Goal: Communication & Community: Participate in discussion

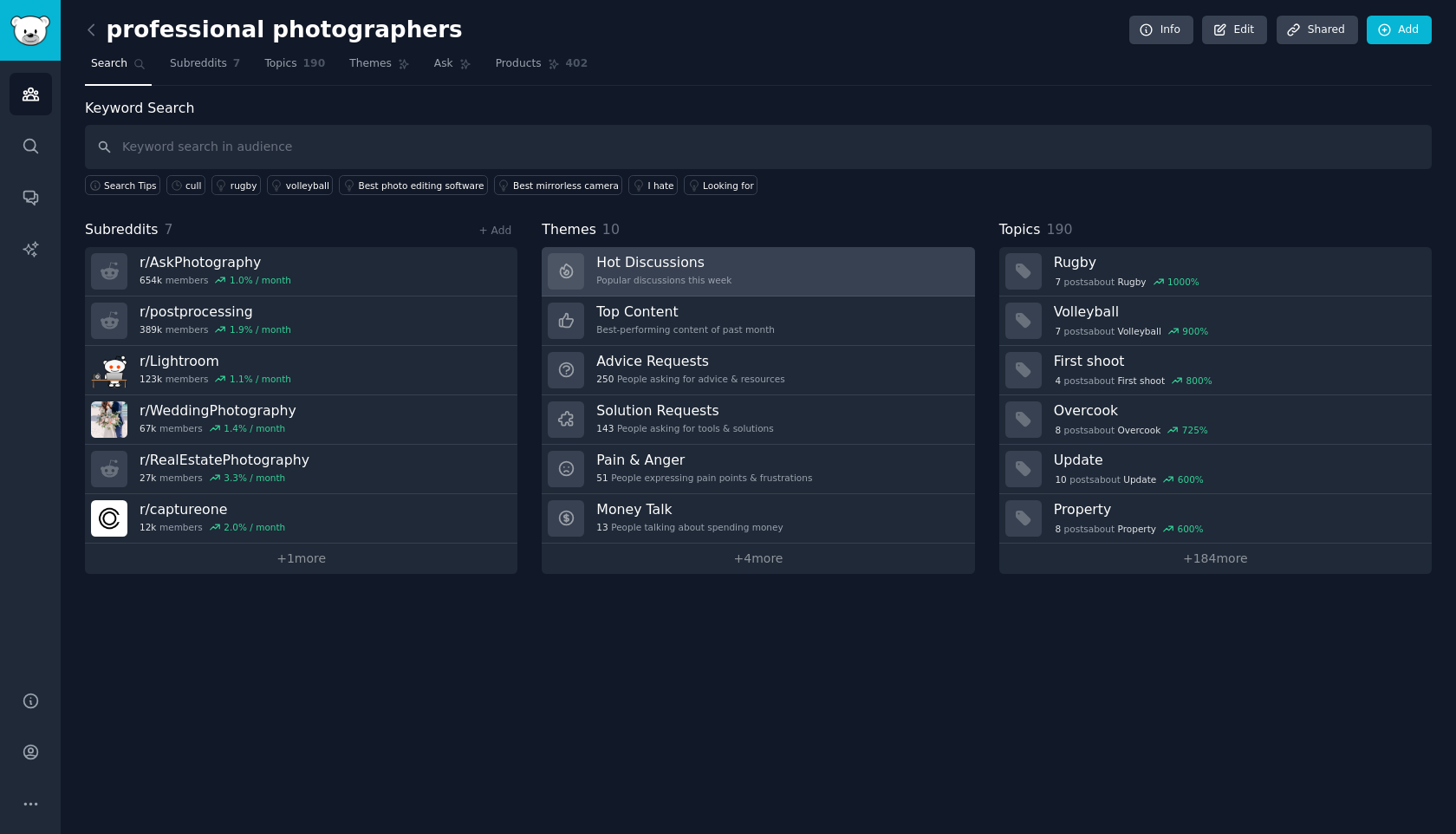
click at [623, 265] on h3 "Hot Discussions" at bounding box center [664, 262] width 135 height 18
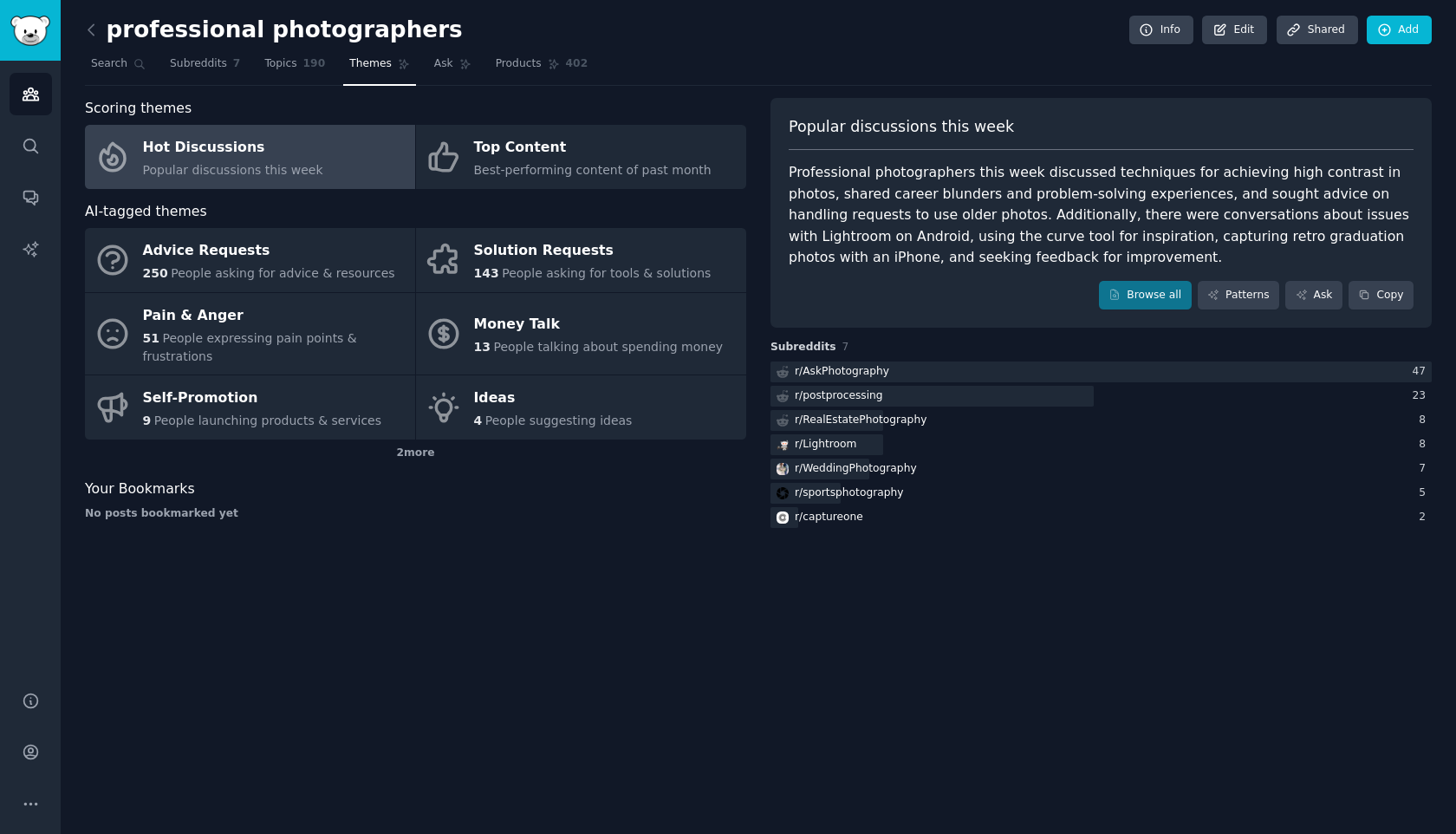
click at [275, 157] on div "Hot Discussions" at bounding box center [232, 148] width 180 height 28
click at [1183, 299] on link "Browse all" at bounding box center [1145, 296] width 93 height 30
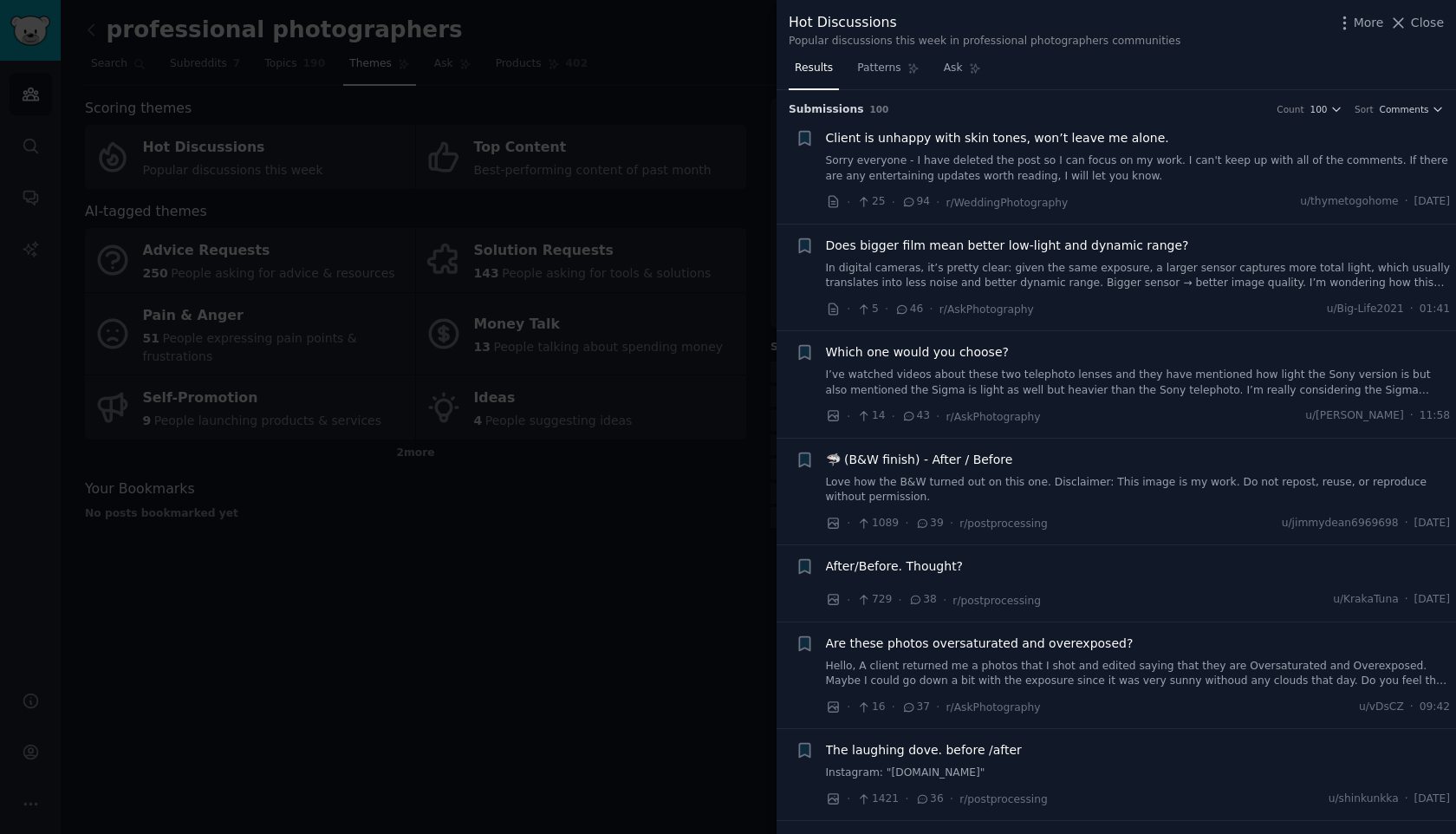
click at [1039, 153] on link "Sorry everyone - I have deleted the post so I can focus on my work. I can't kee…" at bounding box center [1139, 168] width 625 height 30
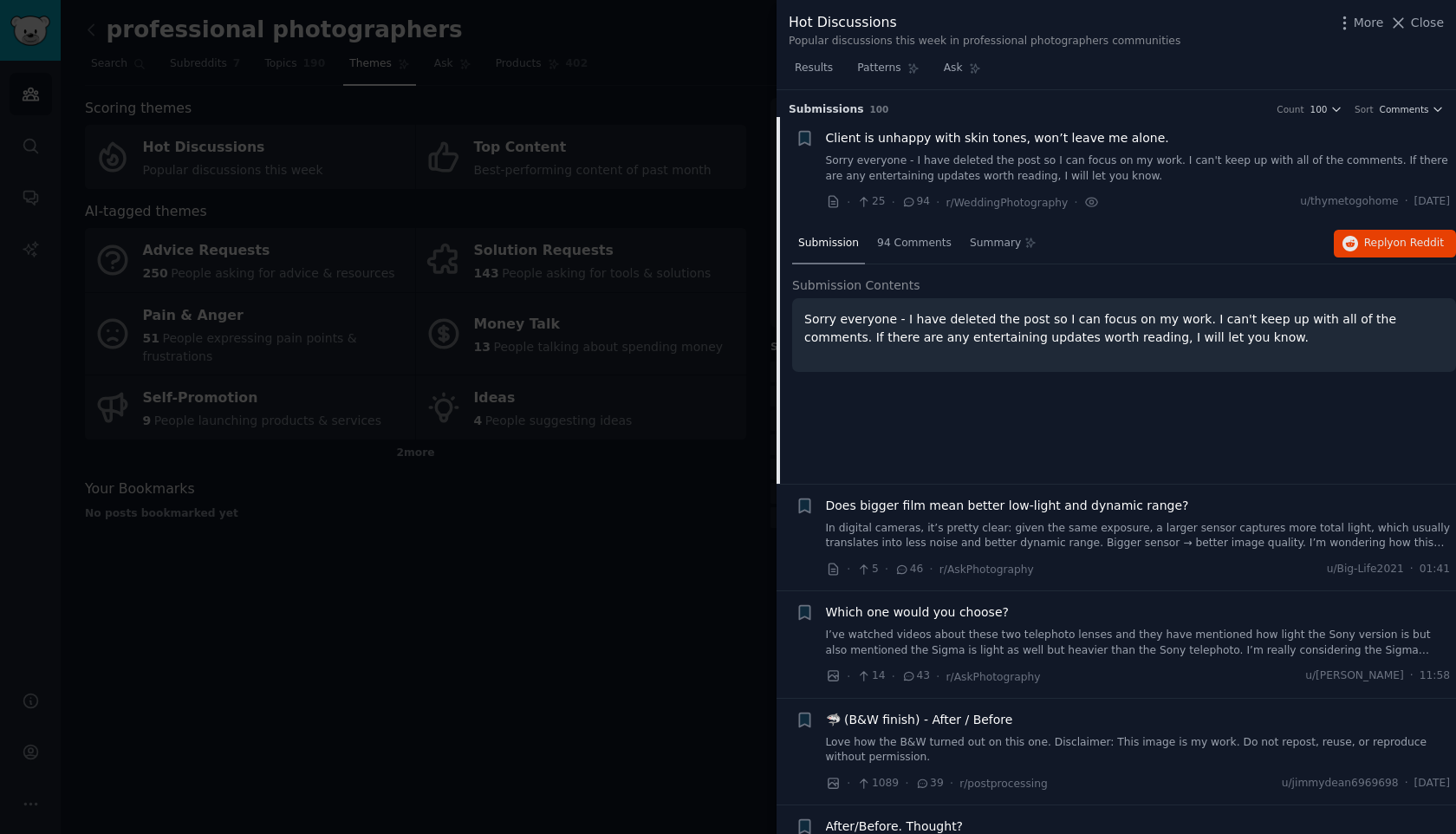
scroll to position [27, 0]
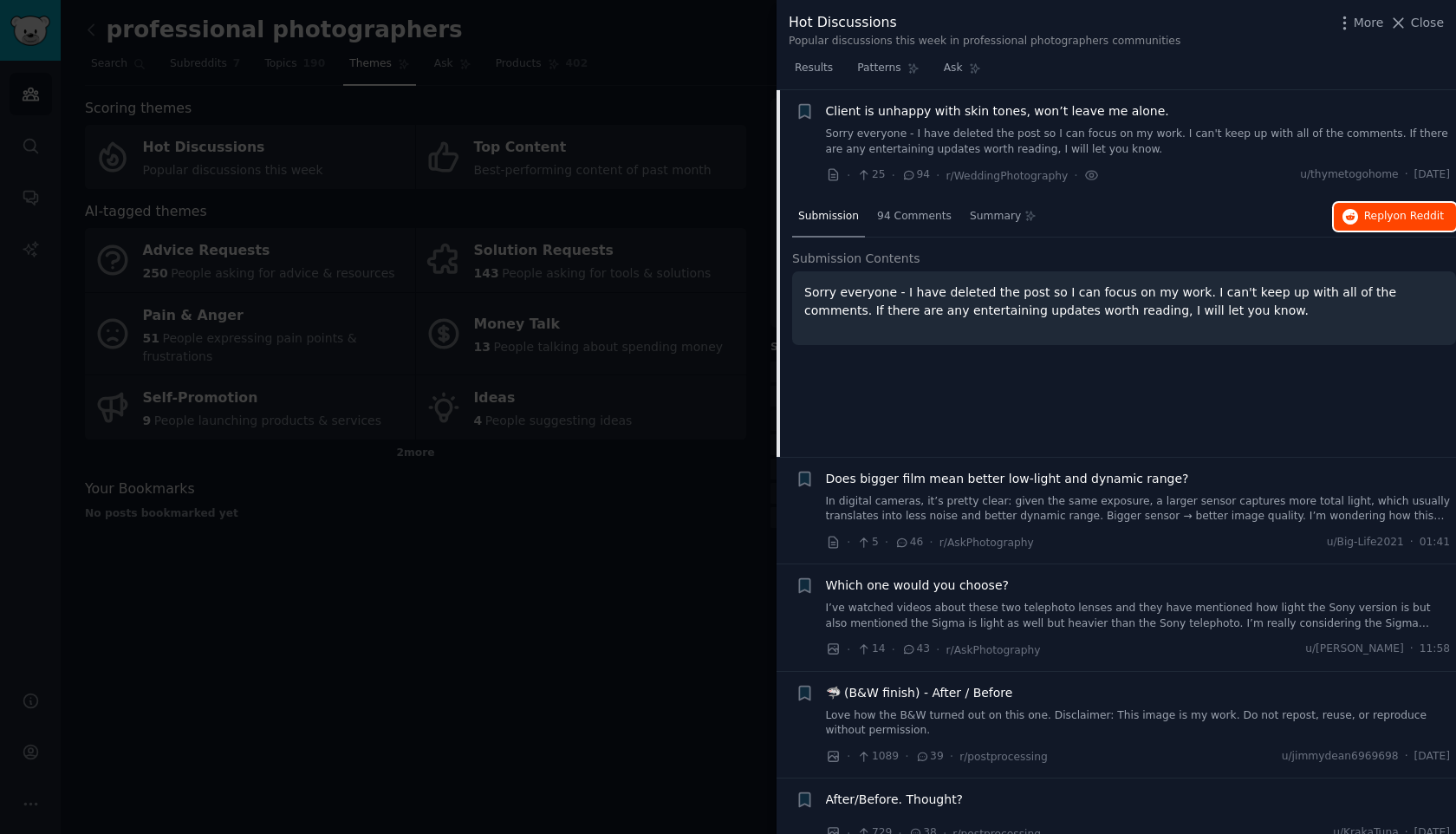
click at [1370, 217] on span "Reply on Reddit" at bounding box center [1405, 217] width 80 height 16
